Goal: Transaction & Acquisition: Purchase product/service

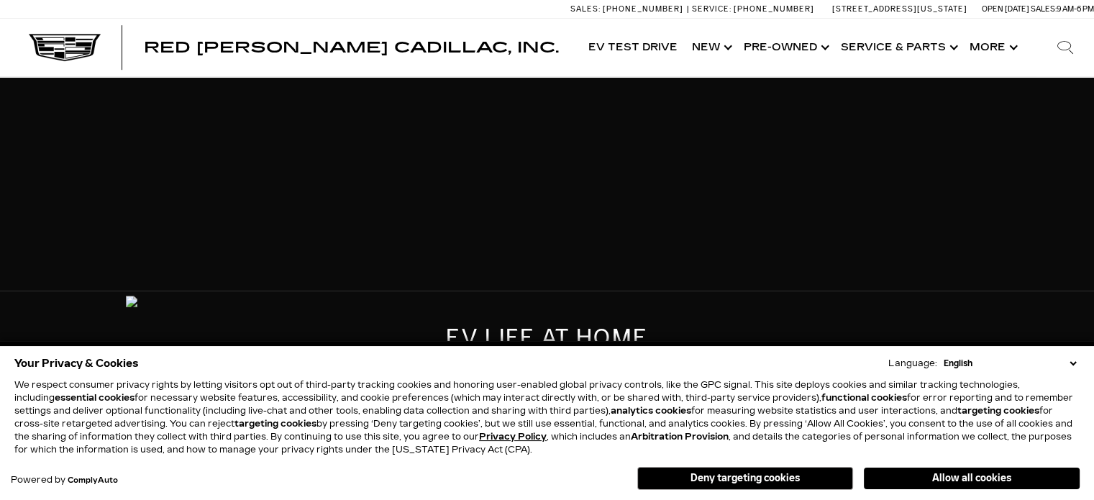
select select "ELEC"
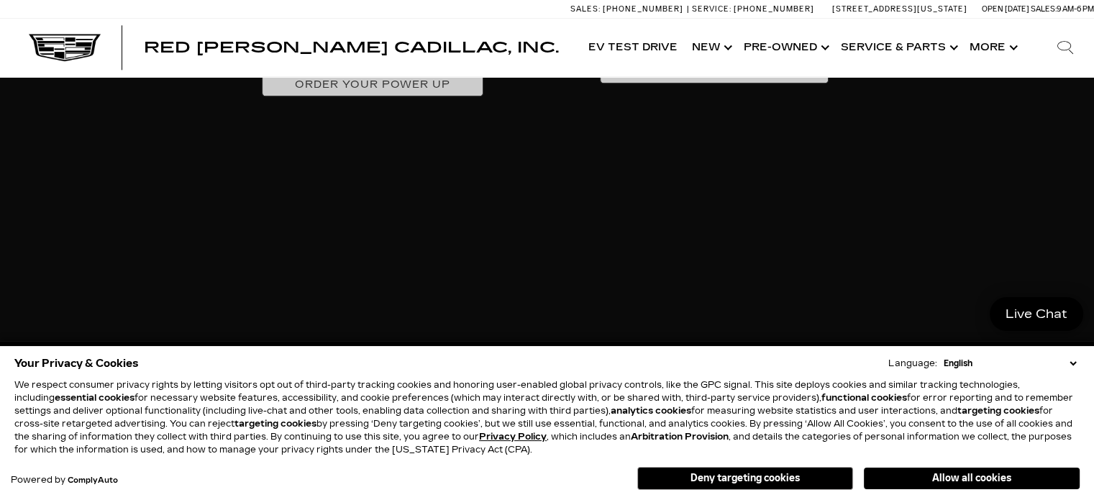
scroll to position [1719, 0]
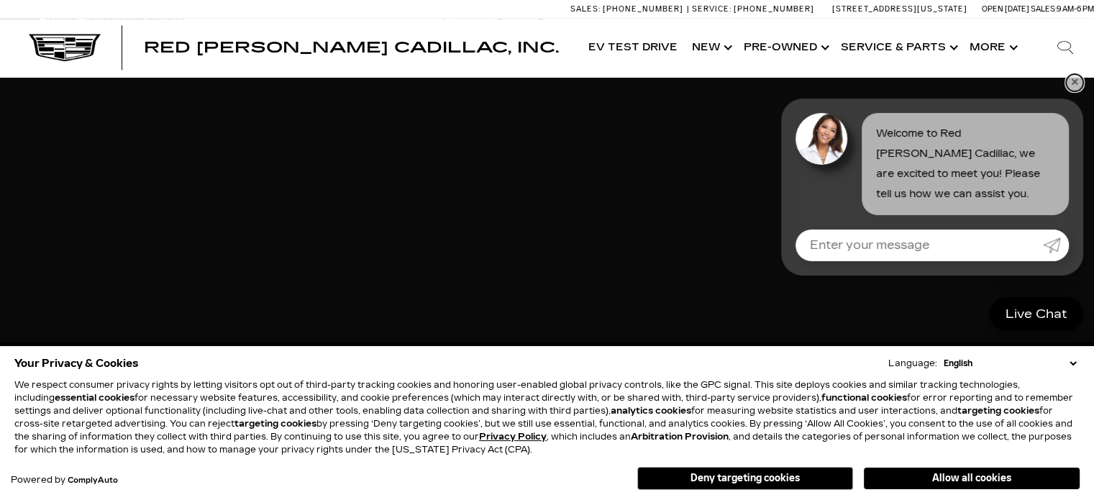
click at [1077, 82] on link "✕" at bounding box center [1074, 82] width 17 height 17
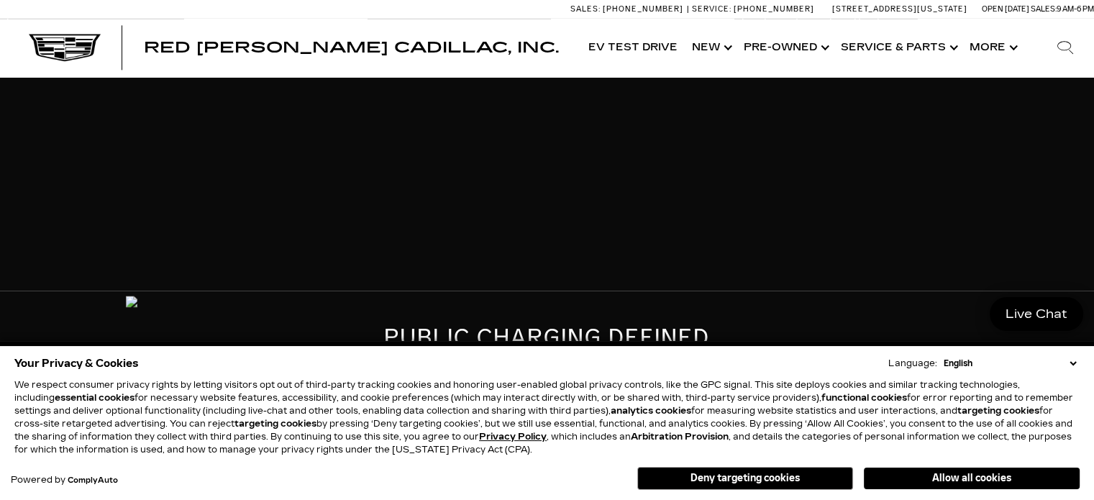
scroll to position [2007, 0]
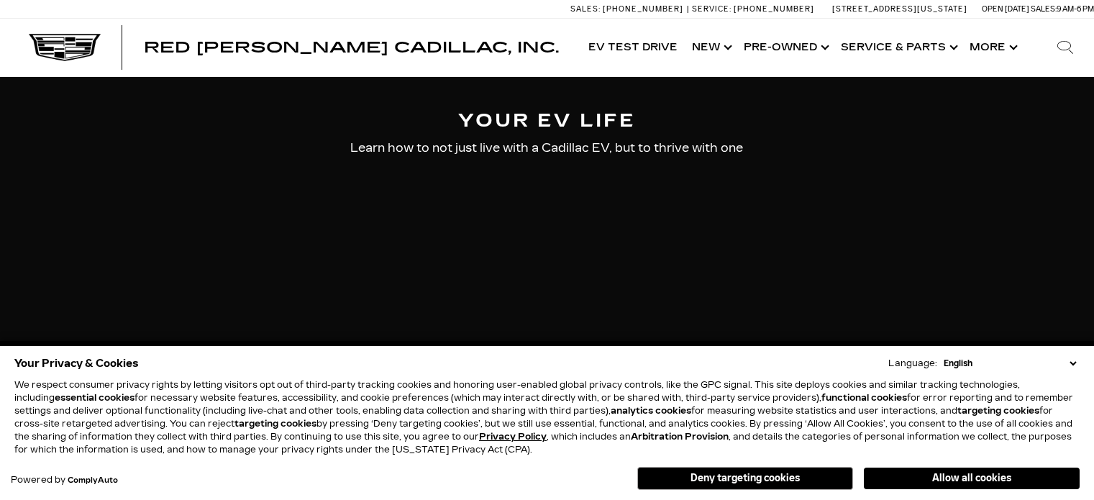
select select "ELEC"
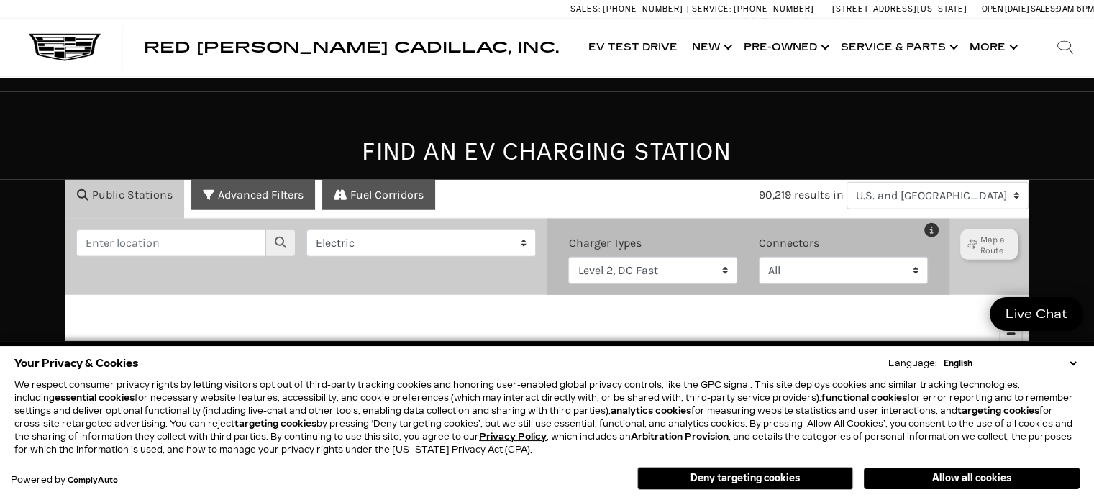
scroll to position [4016, 0]
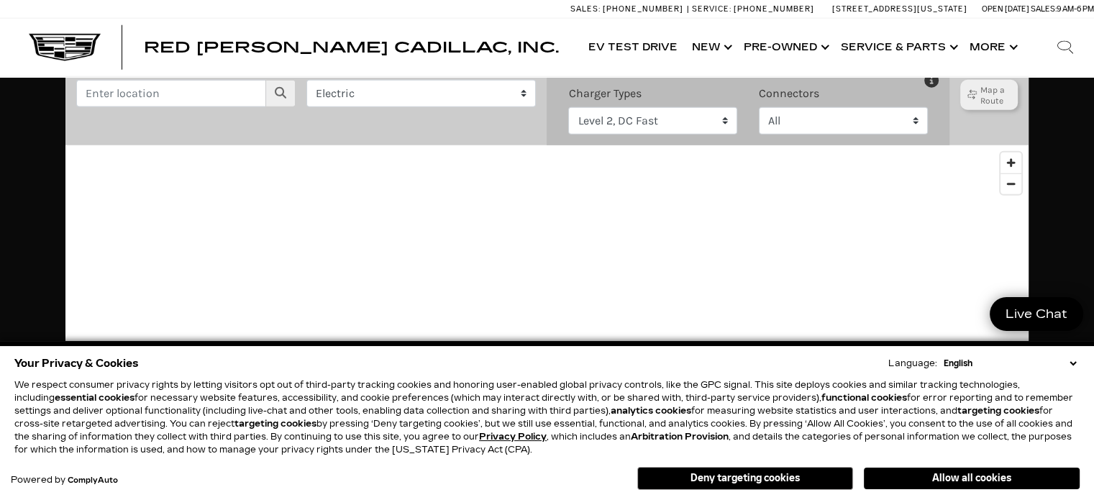
click at [959, 478] on button "Allow all cookies" at bounding box center [972, 479] width 216 height 22
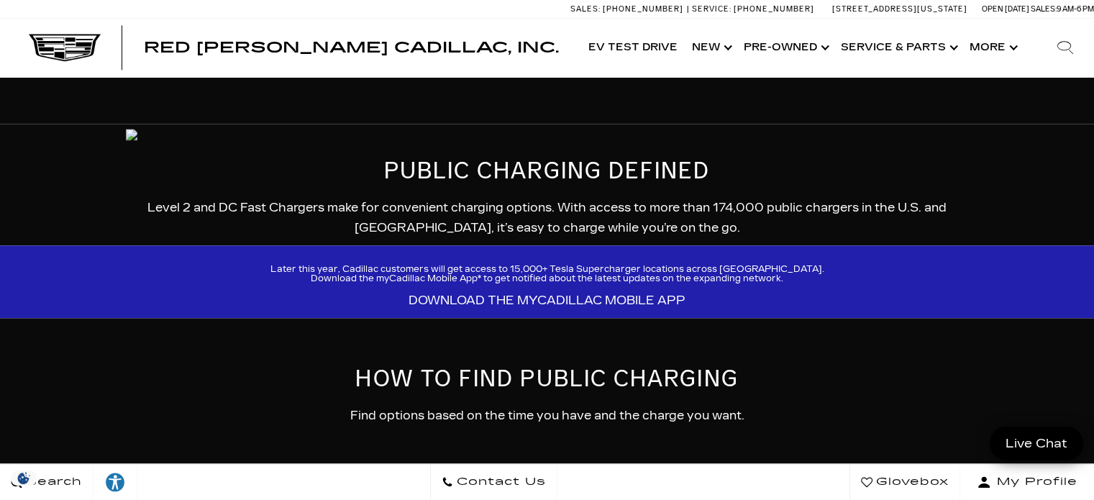
scroll to position [2002, 0]
